Goal: Information Seeking & Learning: Learn about a topic

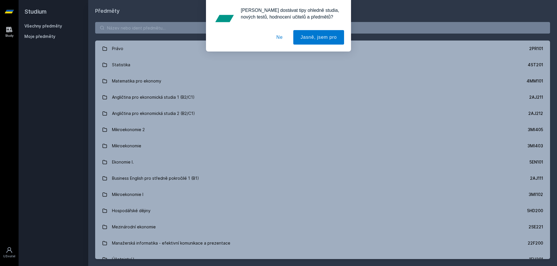
click at [279, 41] on button "Ne" at bounding box center [279, 37] width 21 height 14
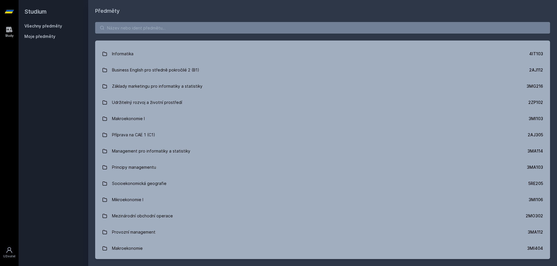
scroll to position [580, 0]
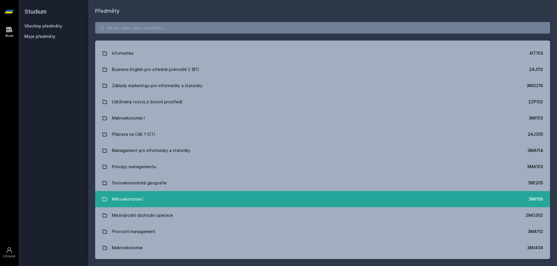
click at [151, 198] on link "Mikroekonomie I 3MI106" at bounding box center [322, 199] width 455 height 16
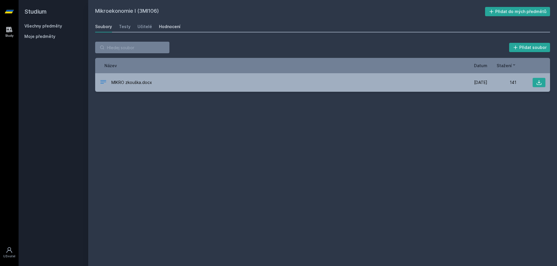
click at [169, 23] on link "Hodnocení" at bounding box center [169, 27] width 21 height 12
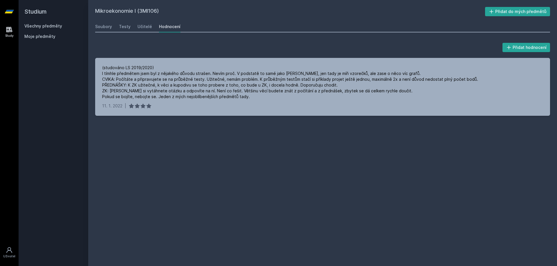
click at [165, 24] on div "Hodnocení" at bounding box center [169, 27] width 21 height 6
click at [137, 28] on div "Učitelé" at bounding box center [144, 27] width 14 height 6
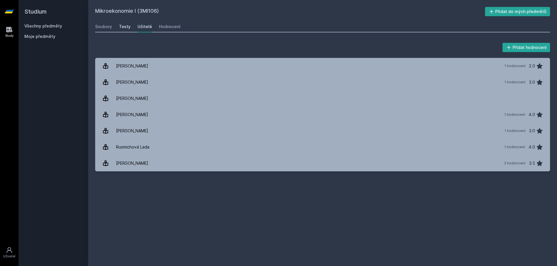
click at [126, 29] on div "Testy" at bounding box center [125, 27] width 12 height 6
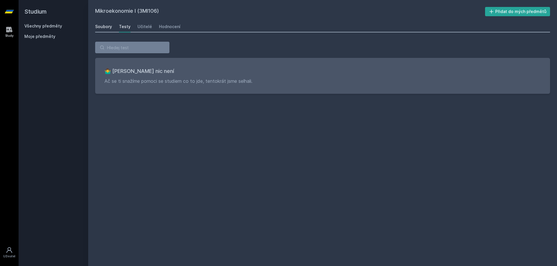
click at [106, 28] on div "Soubory" at bounding box center [103, 27] width 17 height 6
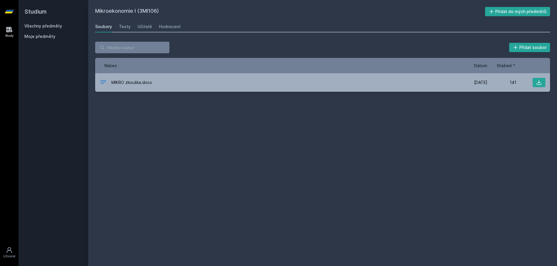
click at [36, 25] on link "Všechny předměty" at bounding box center [43, 25] width 38 height 5
